Goal: Register for event/course

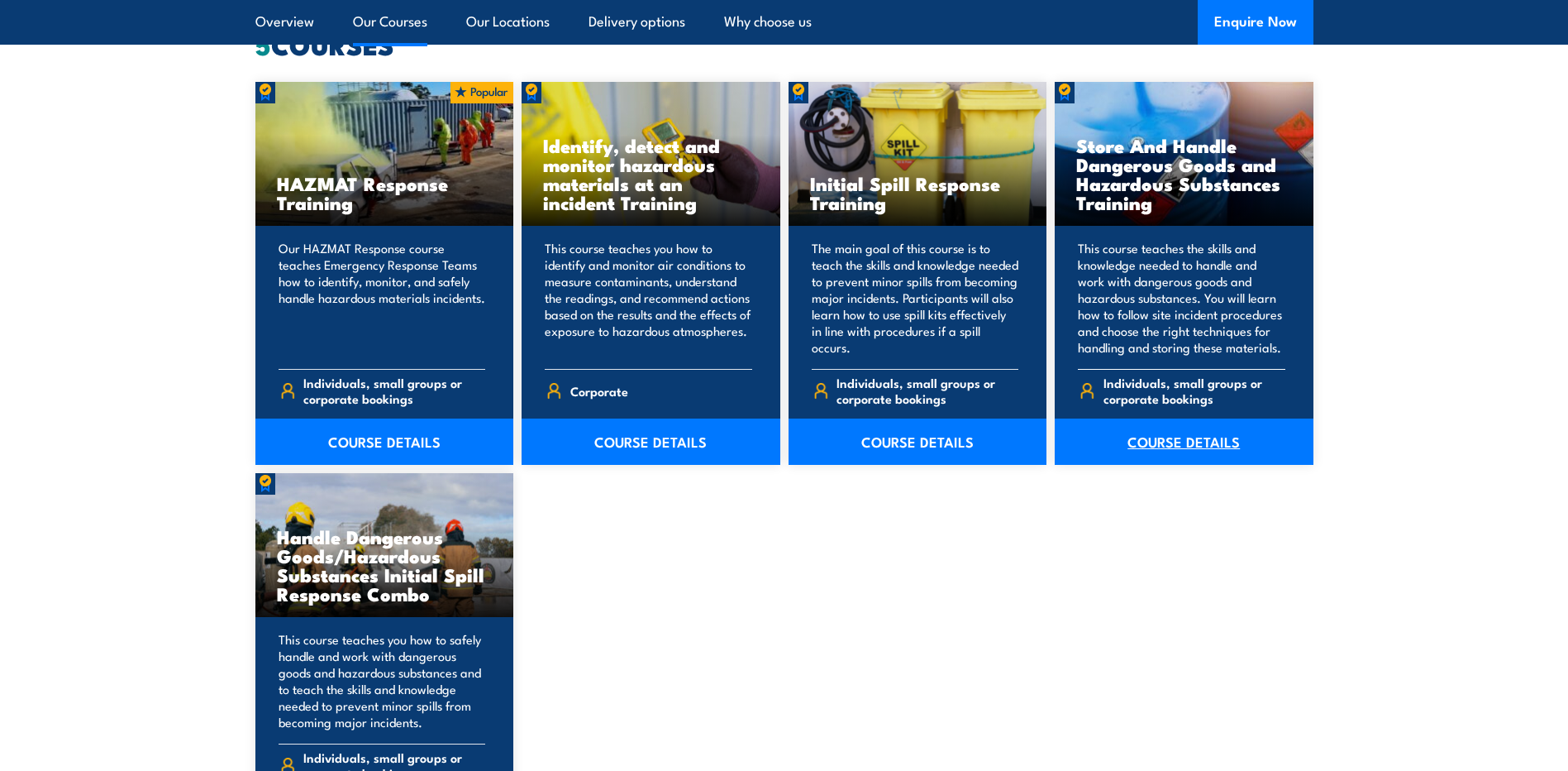
scroll to position [1406, 0]
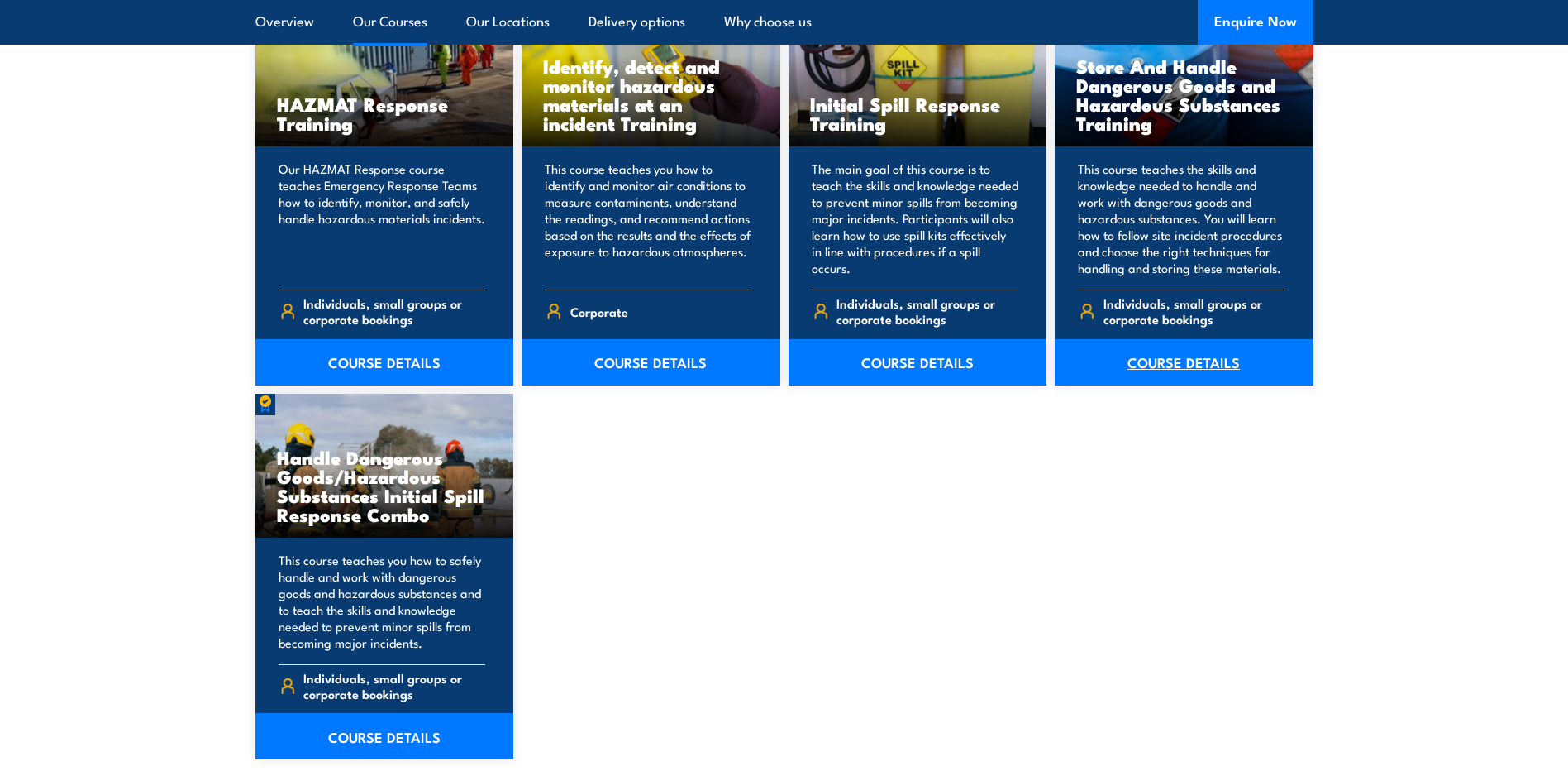
click at [1230, 377] on link "COURSE DETAILS" at bounding box center [1184, 362] width 258 height 46
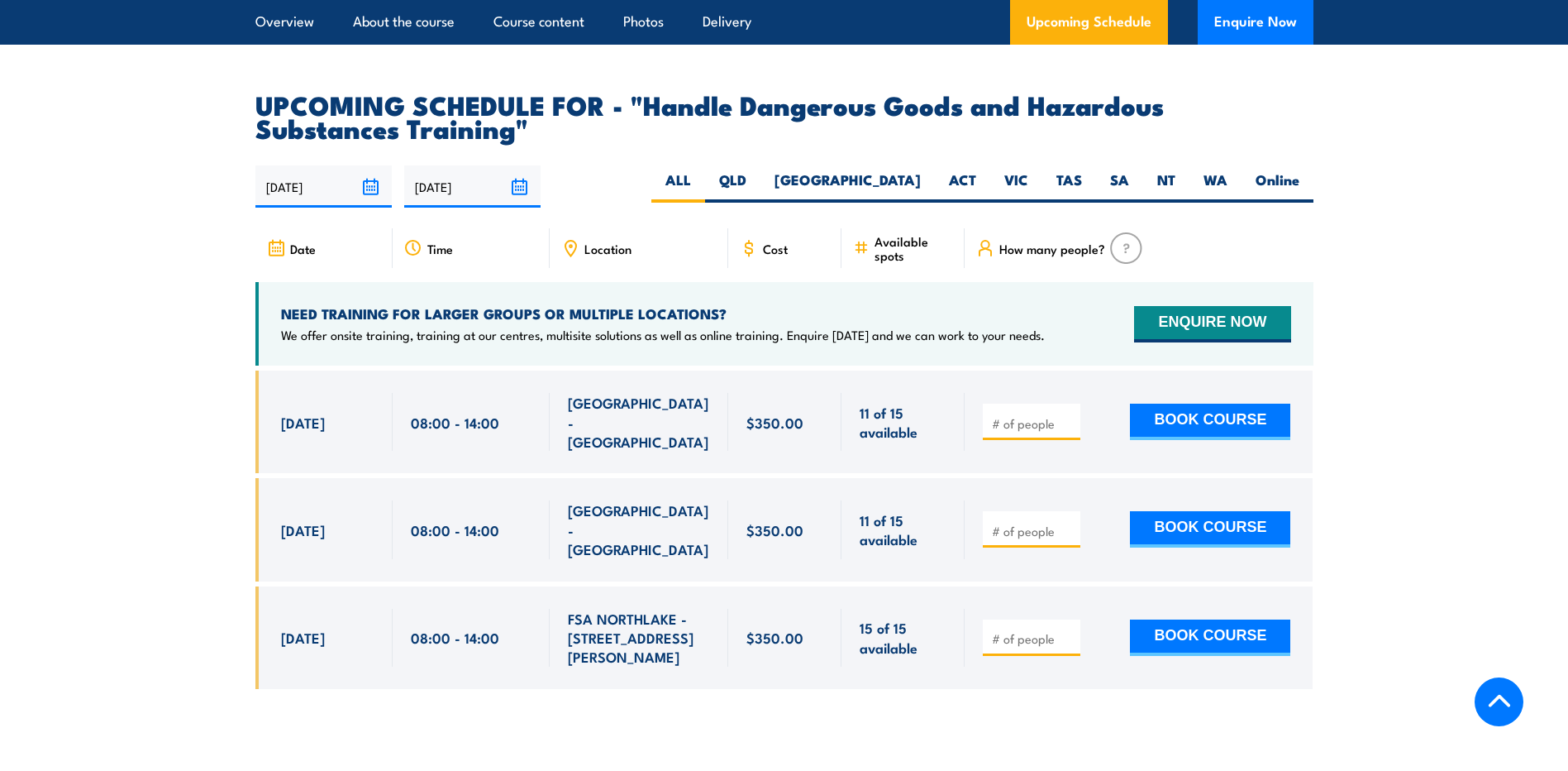
scroll to position [2563, 0]
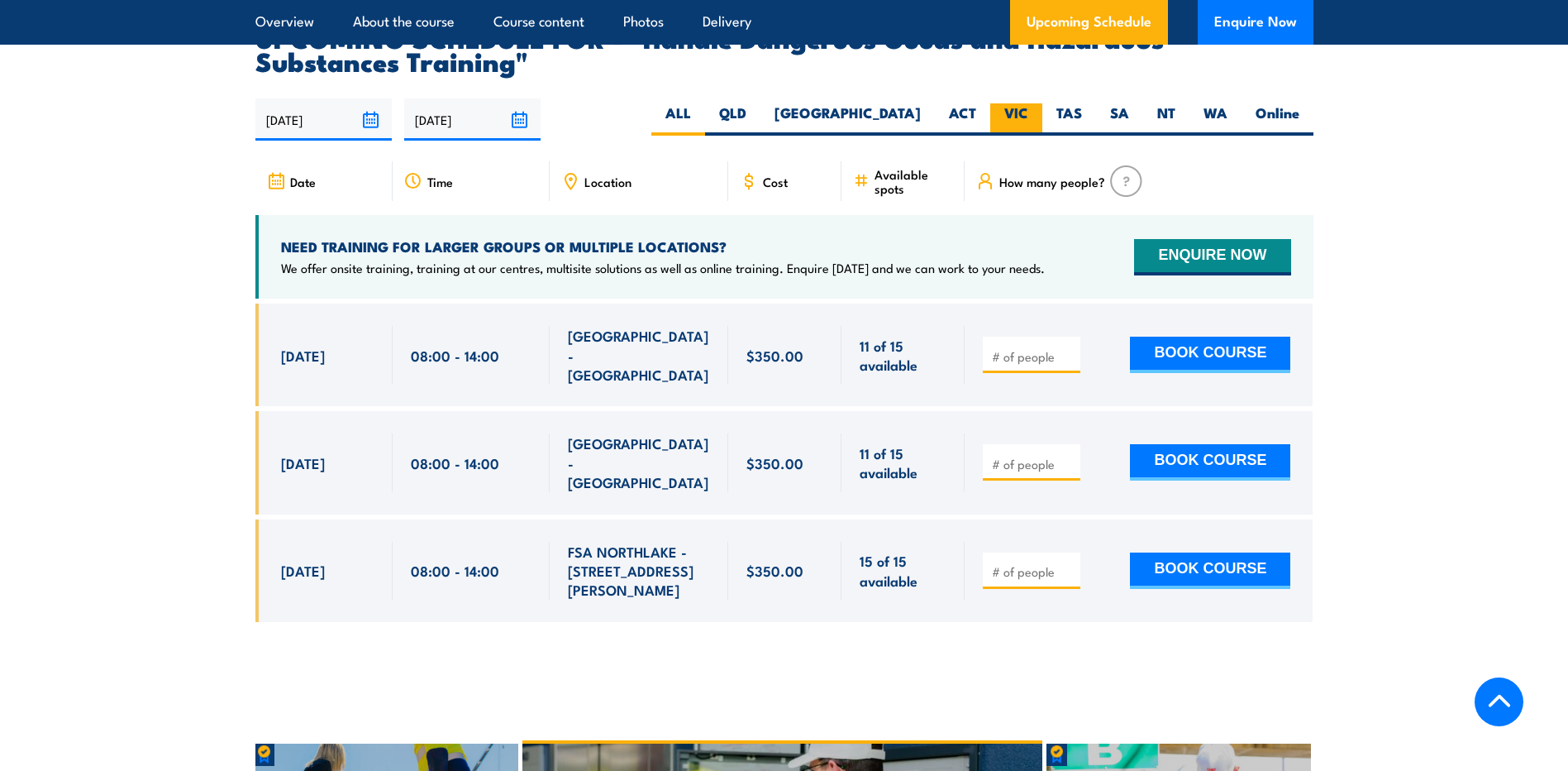
click at [1028, 125] on label "VIC" at bounding box center [1016, 120] width 52 height 32
click at [1028, 114] on input "VIC" at bounding box center [1033, 109] width 11 height 11
radio input "true"
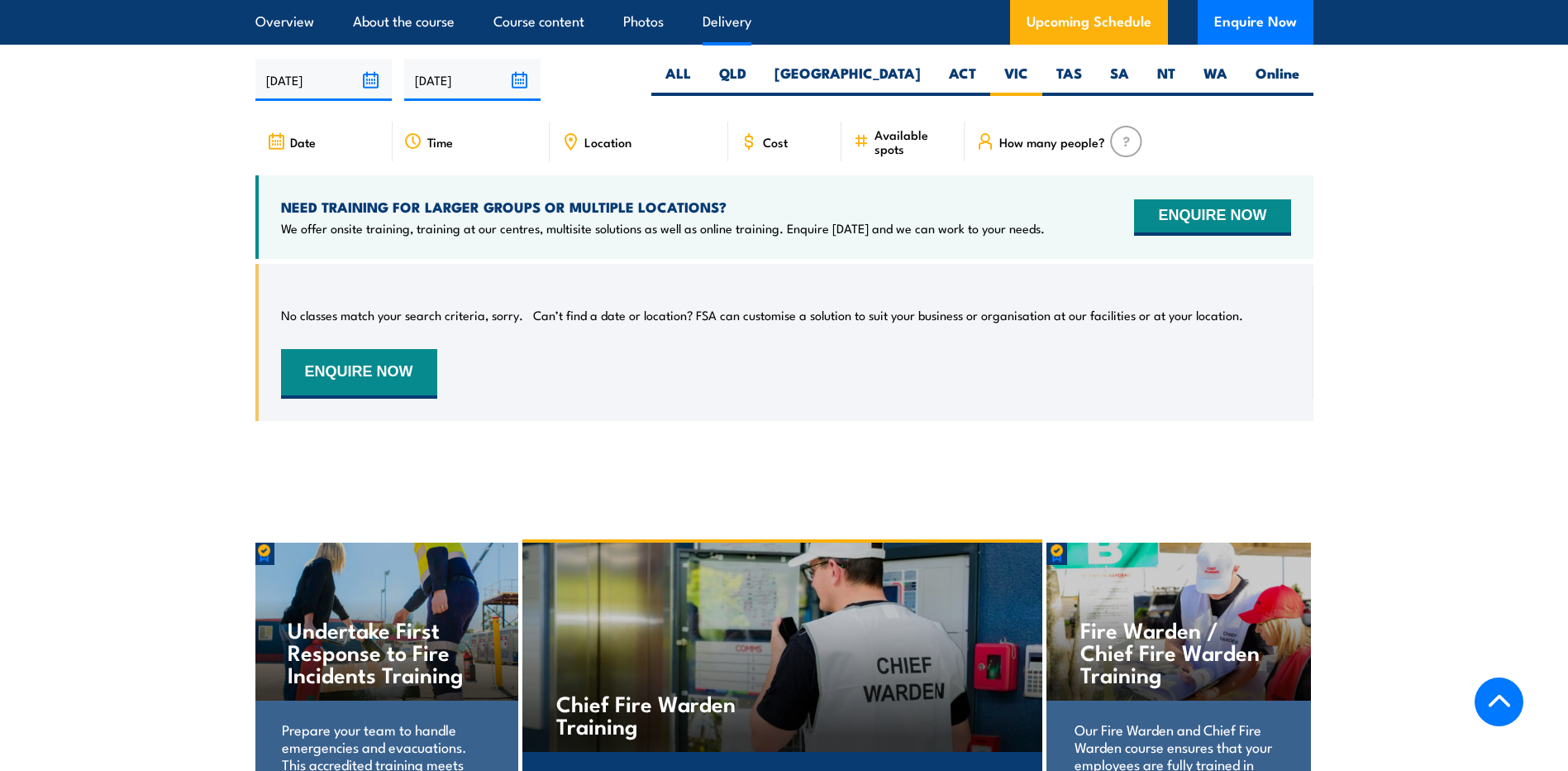
scroll to position [2603, 0]
drag, startPoint x: 0, startPoint y: 0, endPoint x: 723, endPoint y: 362, distance: 808.6
click at [723, 363] on div "No classes match your search criteria, sorry. Can’t find a date or location? FS…" at bounding box center [786, 343] width 1009 height 113
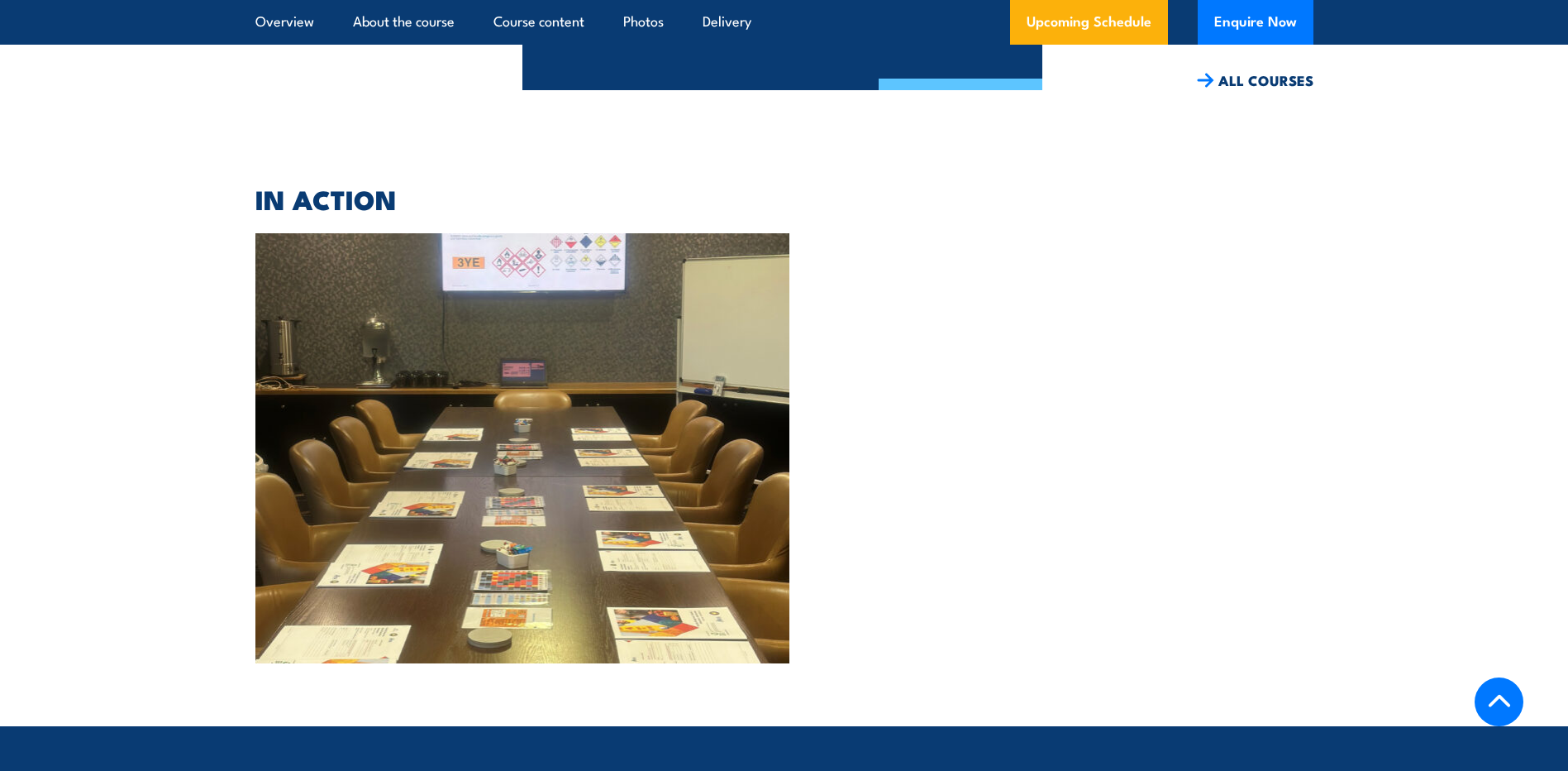
scroll to position [4009, 0]
